Goal: Navigation & Orientation: Find specific page/section

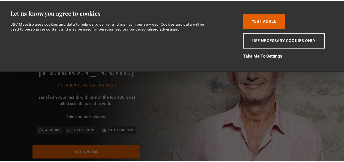
scroll to position [0, 70]
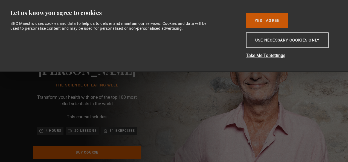
click at [259, 19] on button "Yes I Agree" at bounding box center [267, 20] width 42 height 15
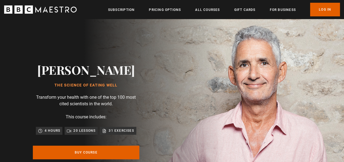
scroll to position [0, 137]
click at [280, 9] on link "For business" at bounding box center [282, 9] width 26 height 5
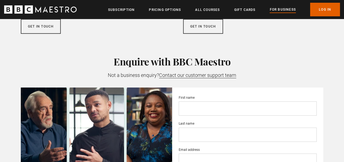
scroll to position [863, 0]
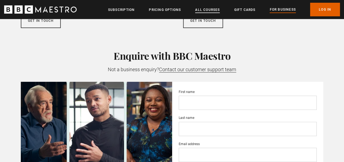
click at [208, 10] on link "All Courses" at bounding box center [207, 9] width 25 height 5
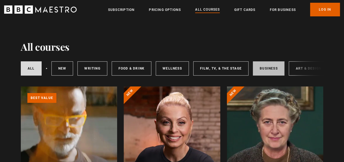
click at [265, 70] on link "Business" at bounding box center [269, 68] width 32 height 14
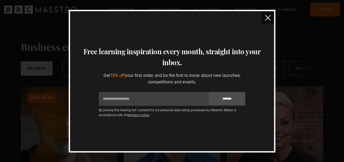
click at [267, 18] on img "close" at bounding box center [268, 18] width 6 height 6
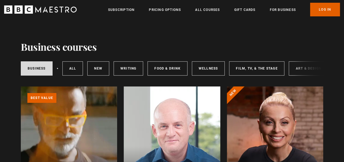
scroll to position [0, 88]
